Goal: Information Seeking & Learning: Learn about a topic

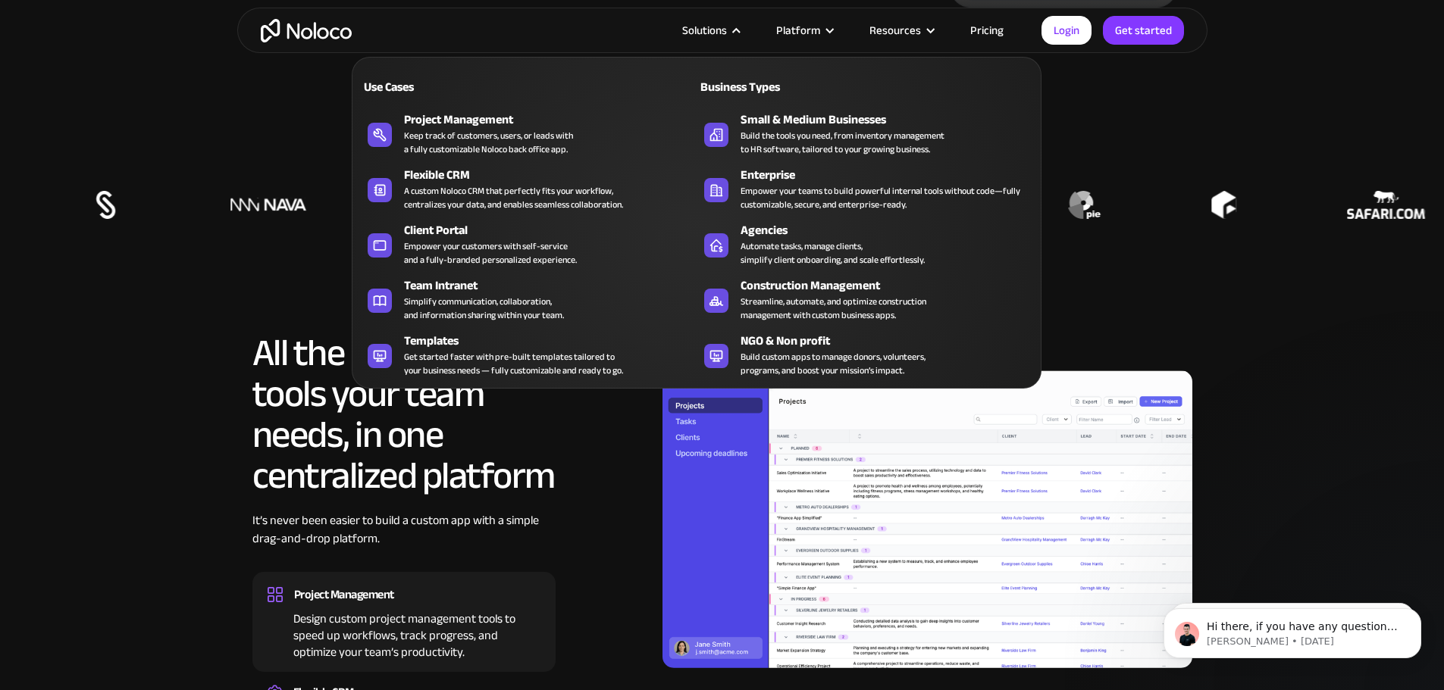
scroll to position [1516, 0]
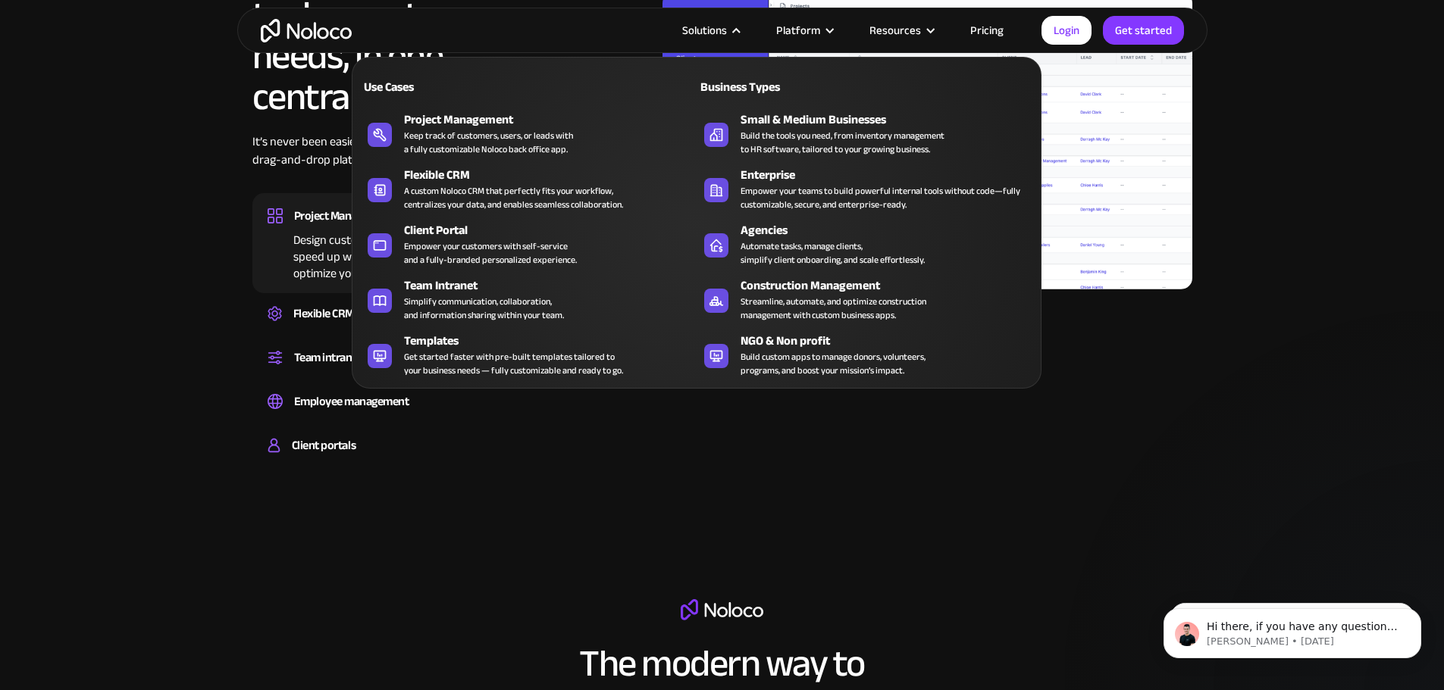
click at [1171, 327] on div at bounding box center [927, 141] width 530 height 374
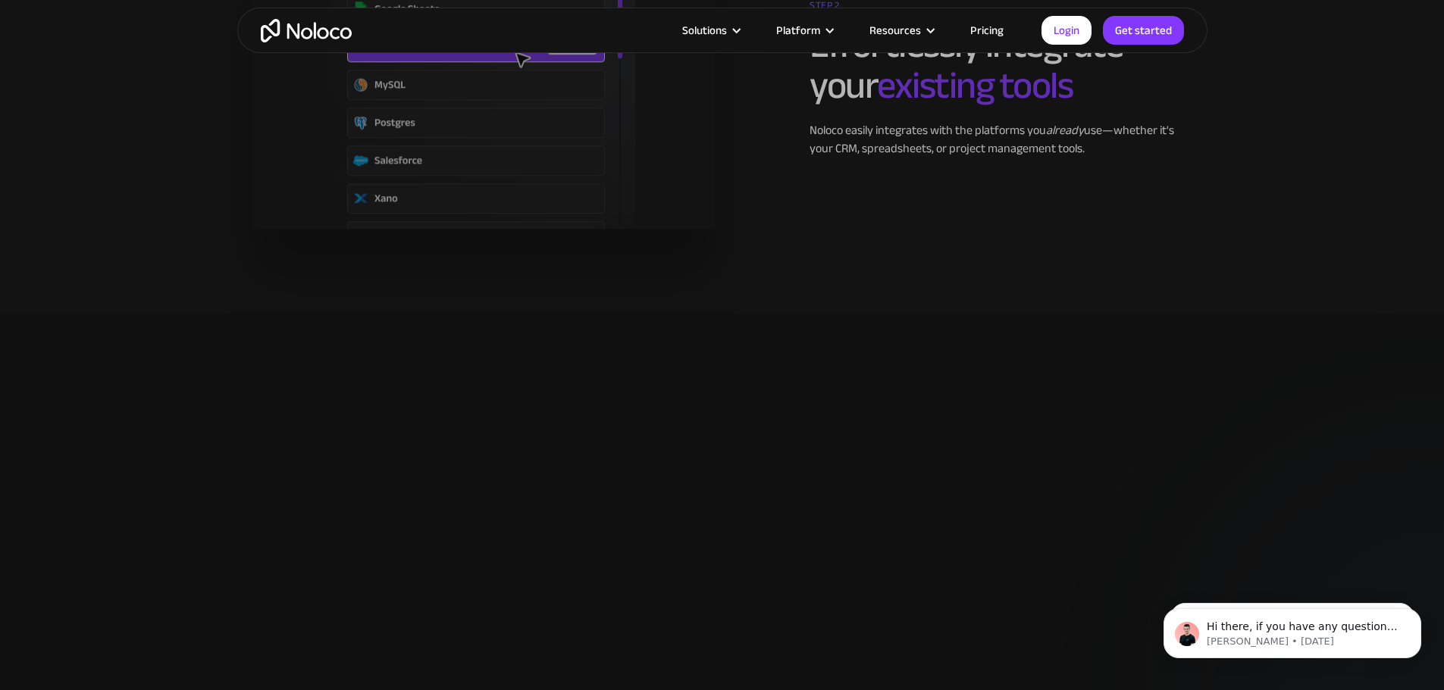
scroll to position [2652, 0]
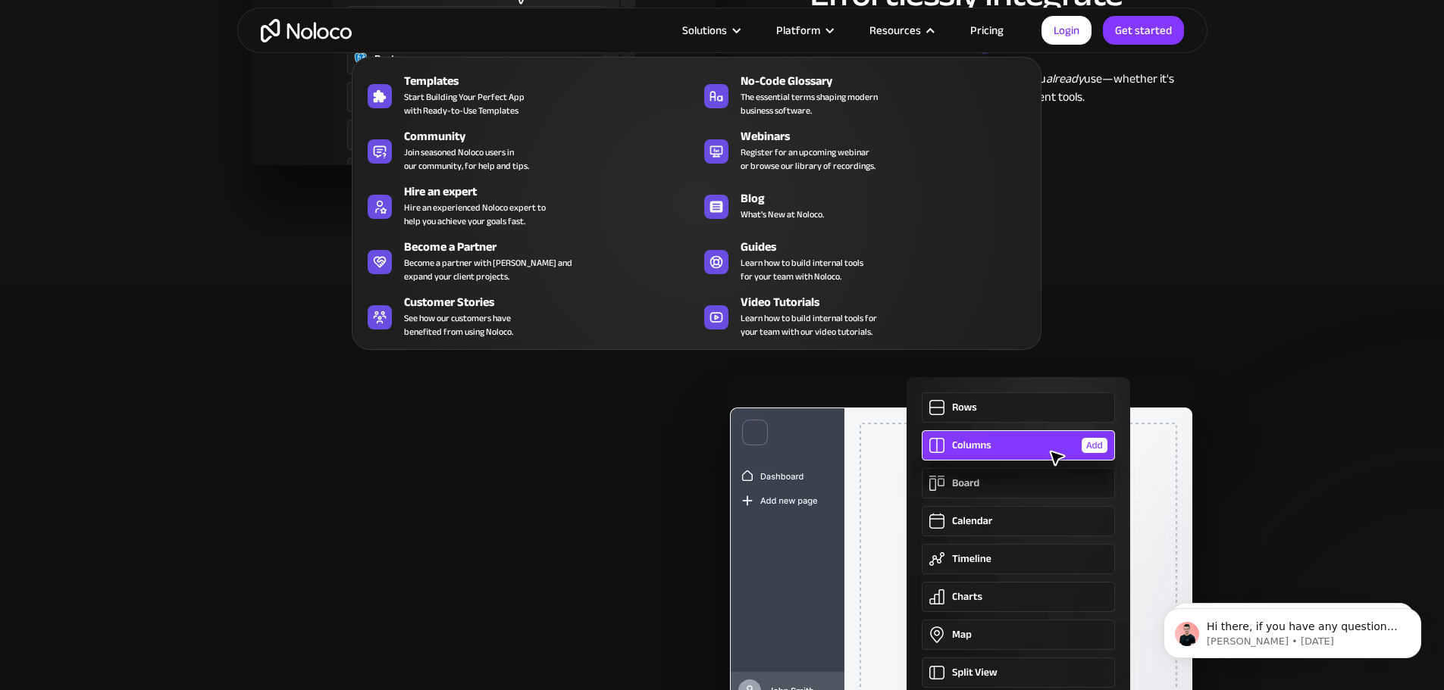
click at [1208, 231] on section "STEP 2 Effortlessly integrate your existing tools Noloco easily integrates with…" at bounding box center [722, 39] width 1444 height 494
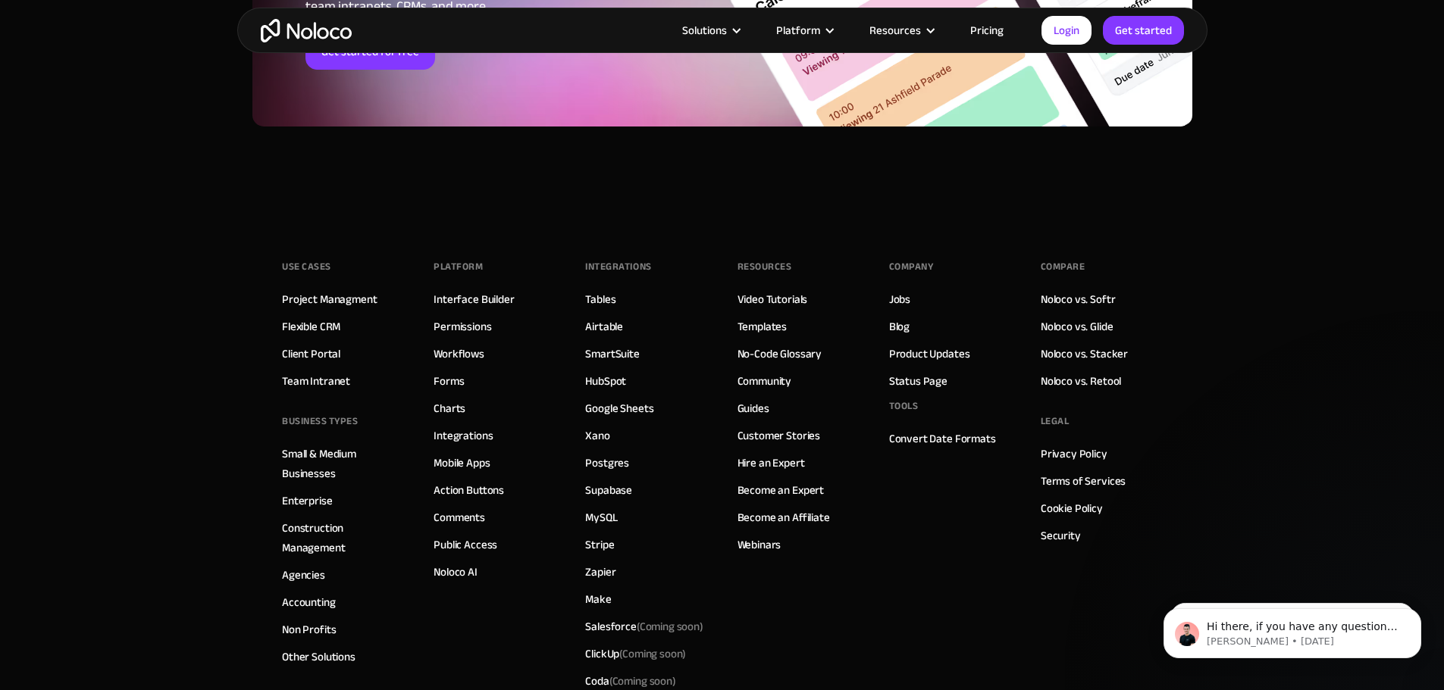
scroll to position [7288, 0]
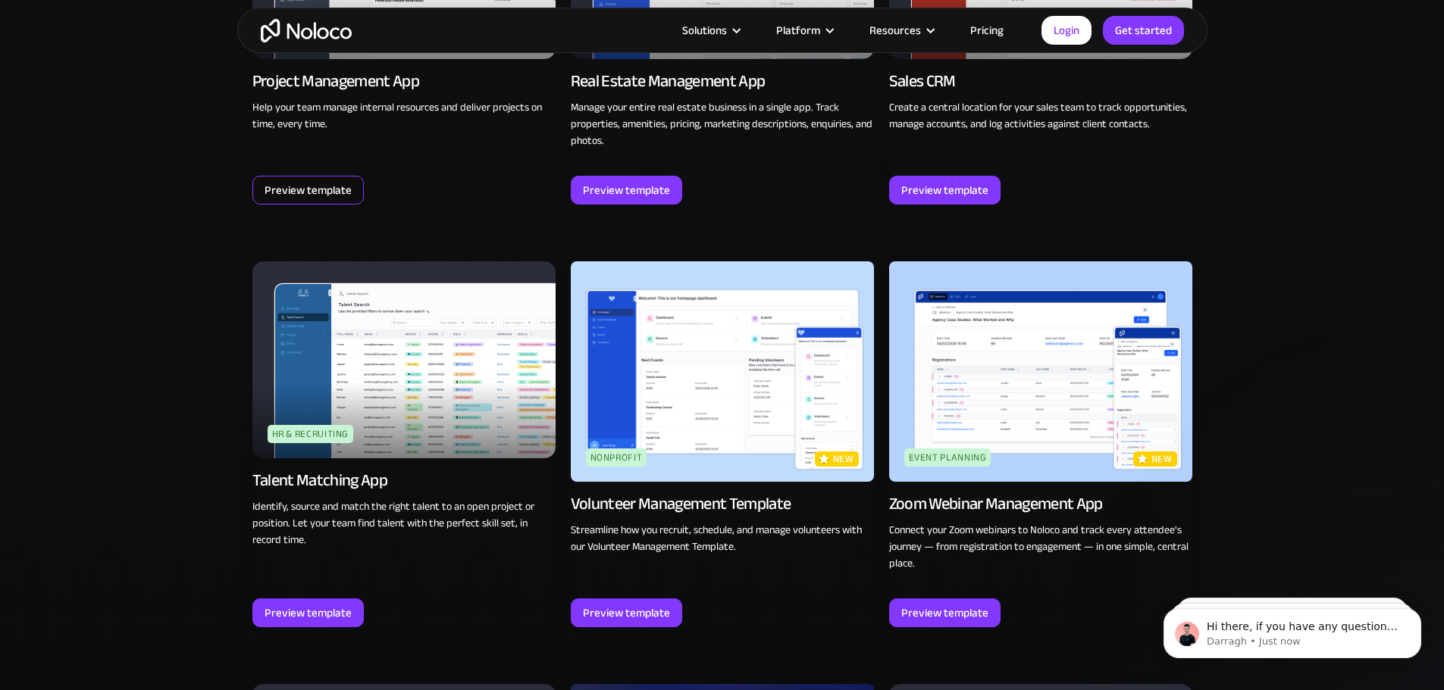
scroll to position [3183, 0]
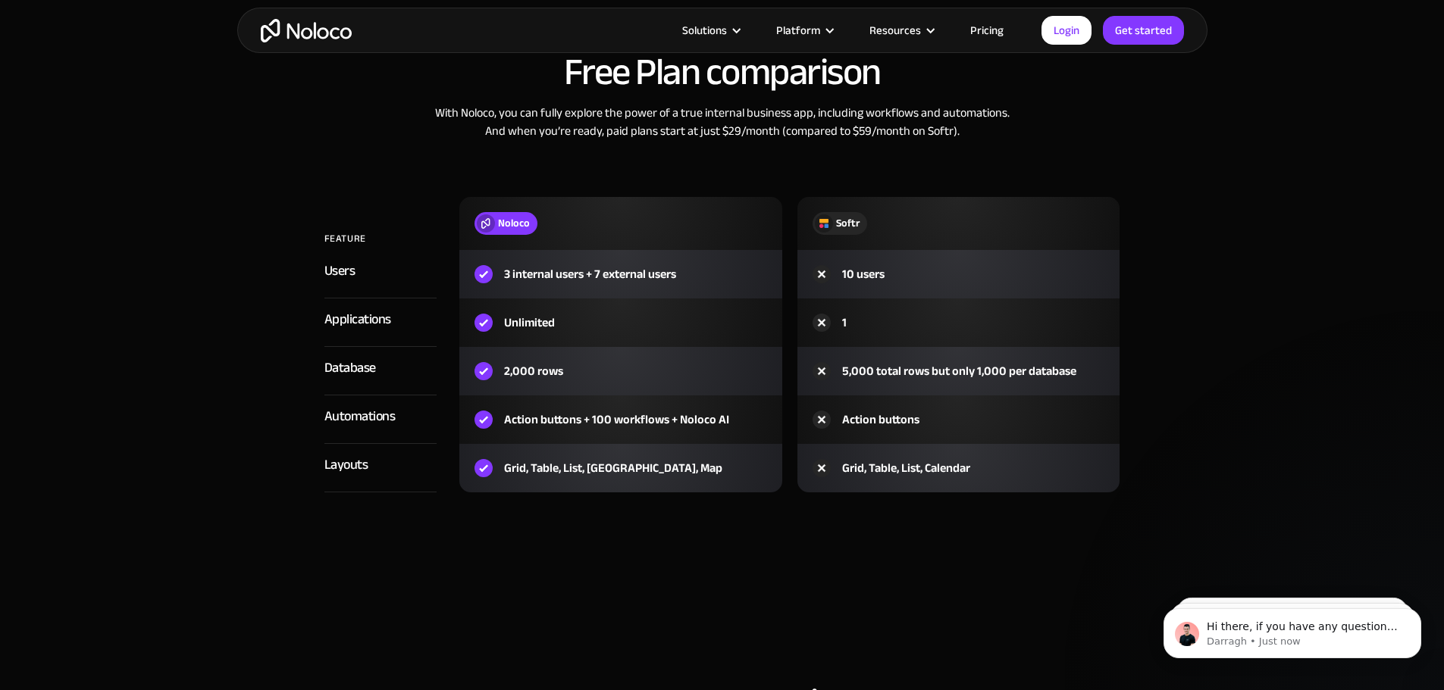
scroll to position [1591, 0]
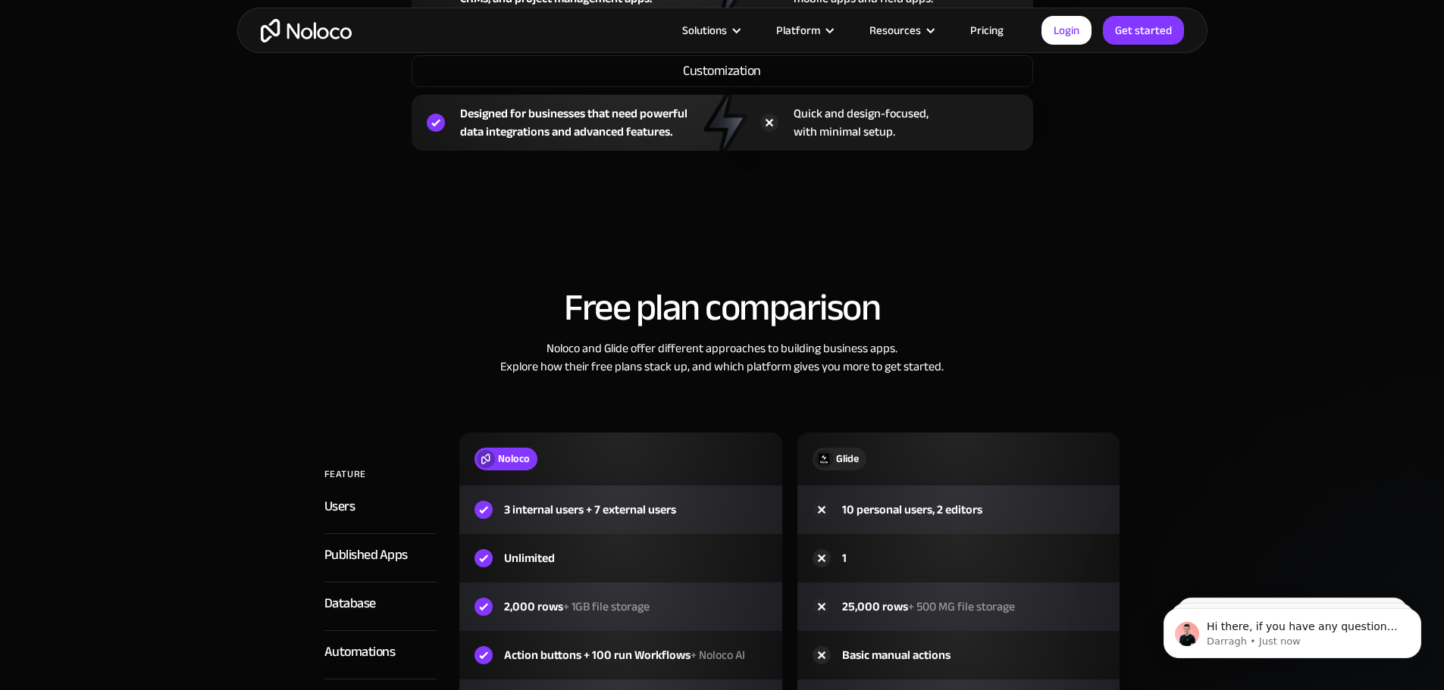
scroll to position [1591, 0]
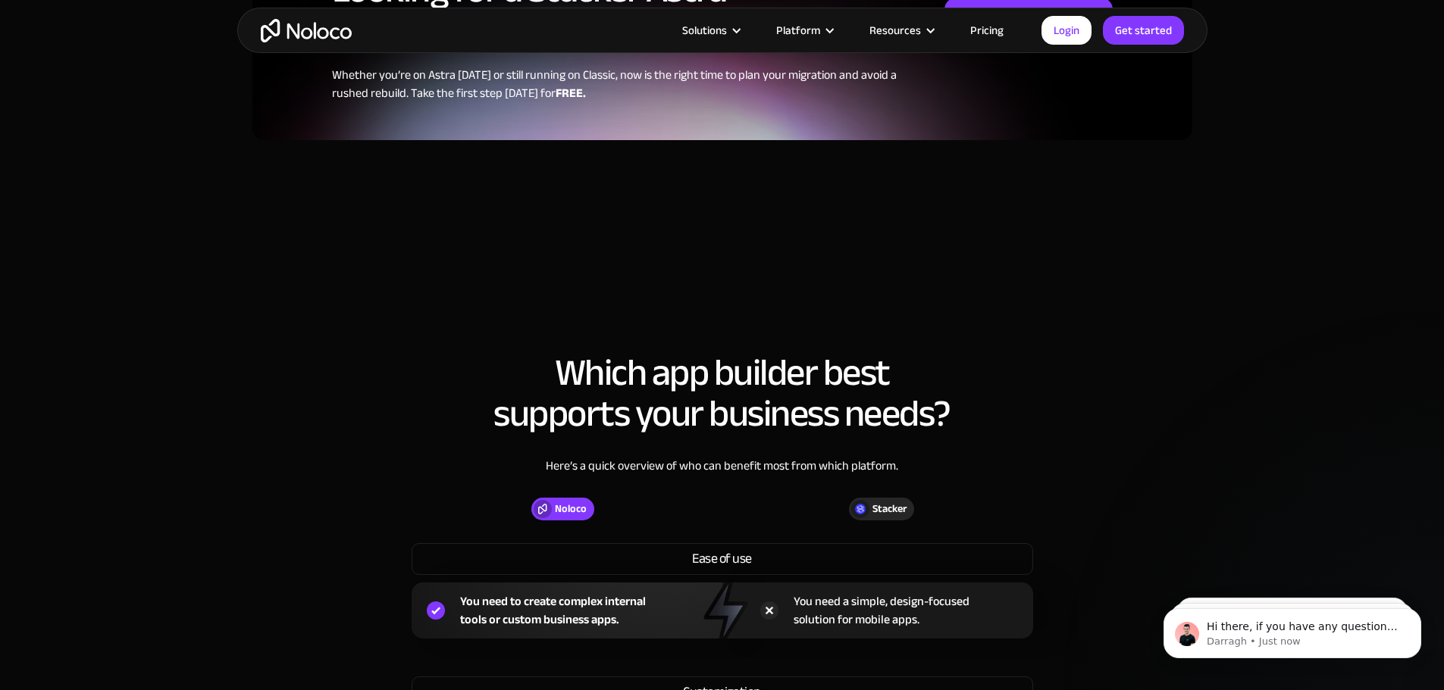
scroll to position [1591, 0]
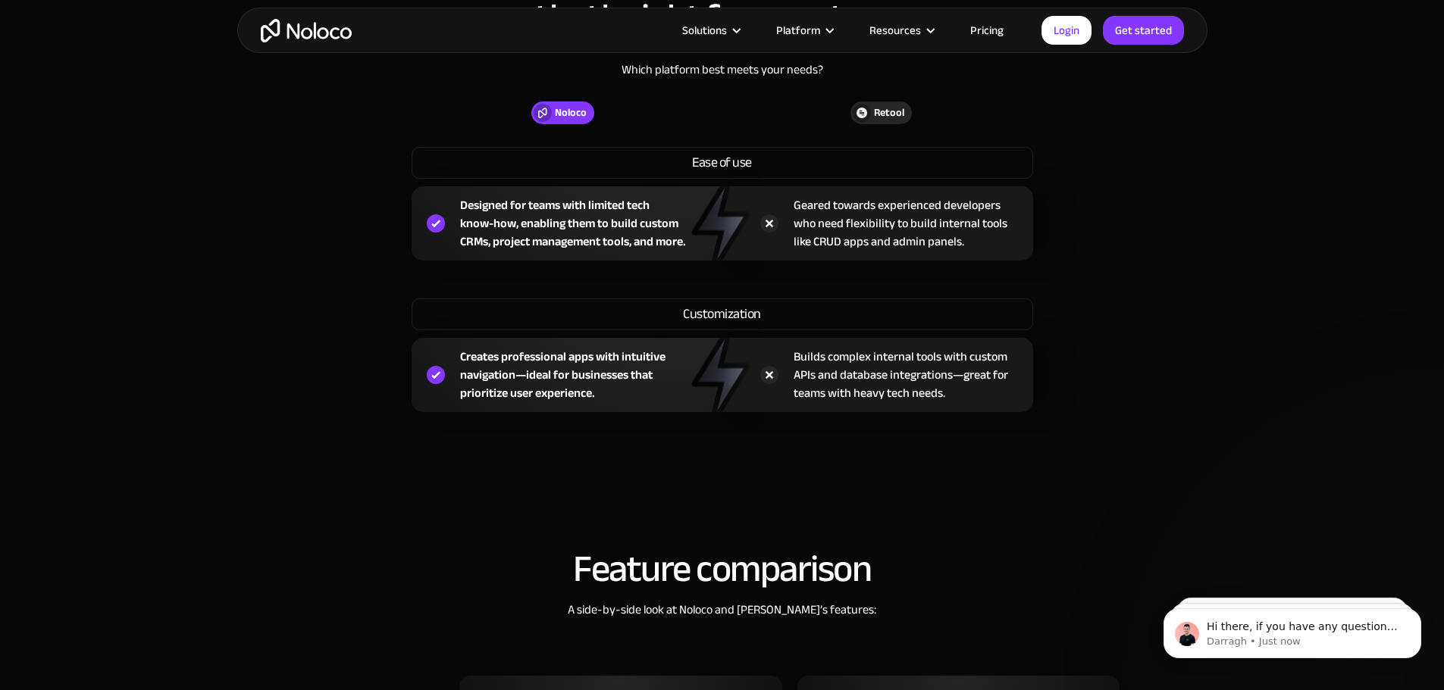
scroll to position [1667, 0]
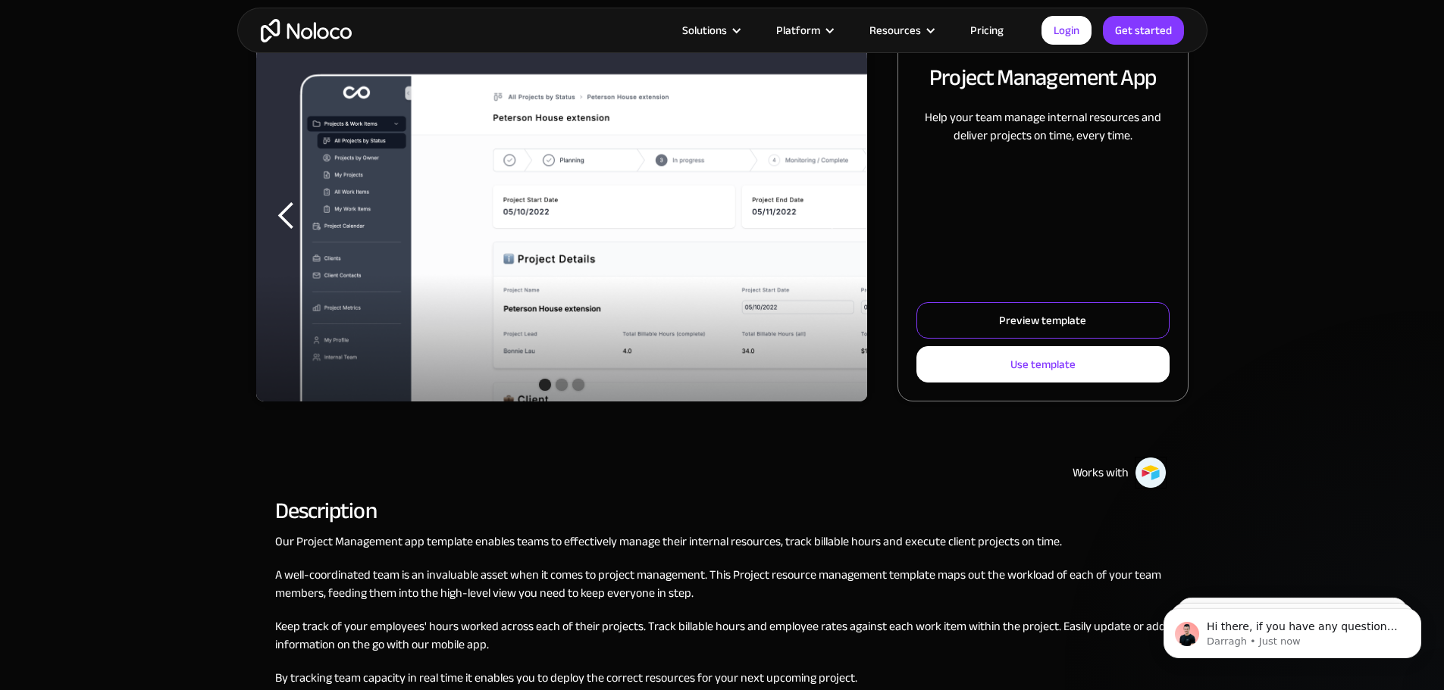
click at [956, 339] on link "Preview template" at bounding box center [1042, 320] width 252 height 36
